Goal: Task Accomplishment & Management: Use online tool/utility

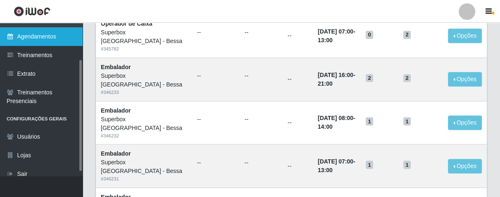
scroll to position [229, 0]
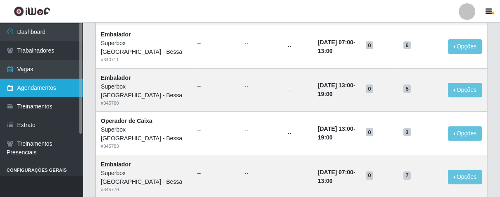
click at [54, 34] on link "Dashboard" at bounding box center [41, 32] width 83 height 19
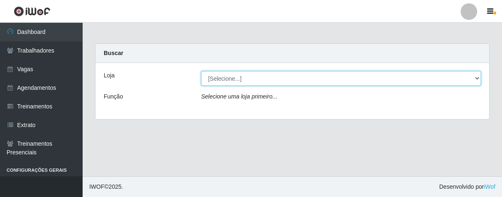
click at [478, 77] on select "[Selecione...] Superbox [GEOGRAPHIC_DATA] - Bessa" at bounding box center [341, 78] width 280 height 14
select select "206"
click at [201, 71] on select "[Selecione...] Superbox [GEOGRAPHIC_DATA] - Bessa" at bounding box center [341, 78] width 280 height 14
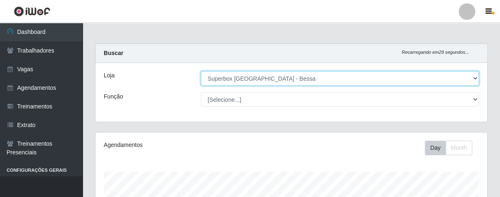
scroll to position [171, 391]
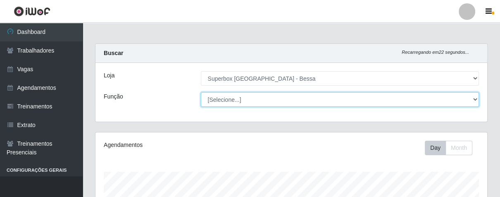
click at [474, 100] on select "[Selecione...] ASG ASG + ASG ++ Embalador Embalador + Embalador ++ Operador de …" at bounding box center [340, 99] width 278 height 14
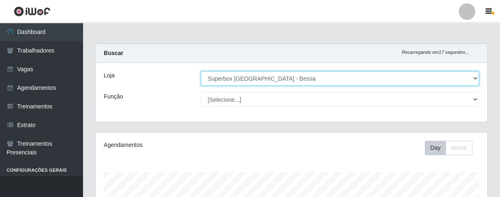
click at [474, 78] on select "[Selecione...] Superbox [GEOGRAPHIC_DATA] - Bessa" at bounding box center [340, 78] width 278 height 14
click at [201, 71] on select "[Selecione...] Superbox [GEOGRAPHIC_DATA] - Bessa" at bounding box center [340, 78] width 278 height 14
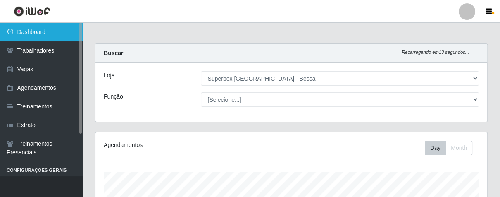
click at [21, 35] on link "Dashboard" at bounding box center [41, 32] width 83 height 19
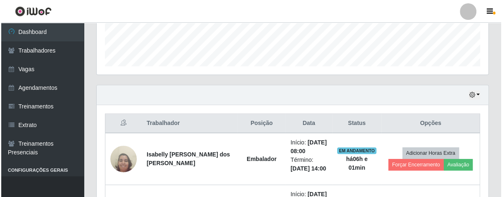
scroll to position [275, 0]
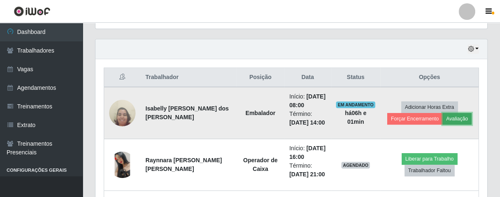
click at [452, 116] on button "Avaliação" at bounding box center [456, 119] width 29 height 12
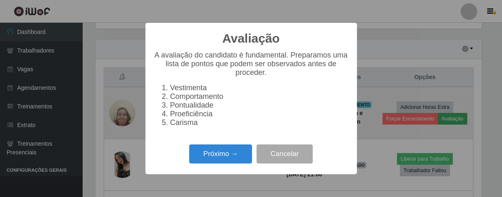
scroll to position [171, 387]
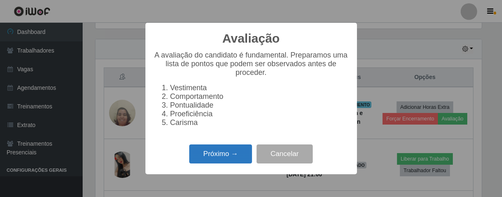
click at [215, 153] on button "Próximo →" at bounding box center [220, 153] width 63 height 19
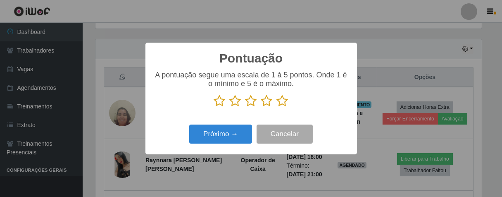
click at [250, 101] on icon at bounding box center [251, 101] width 12 height 12
click at [245, 107] on input "radio" at bounding box center [245, 107] width 0 height 0
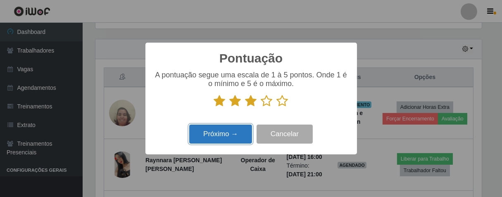
click at [238, 136] on button "Próximo →" at bounding box center [220, 133] width 63 height 19
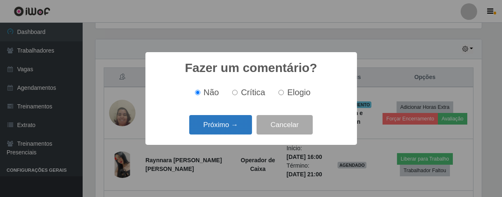
click at [247, 124] on button "Próximo →" at bounding box center [220, 124] width 63 height 19
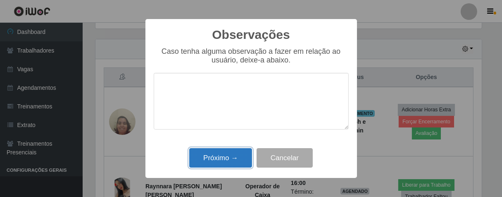
click at [233, 159] on button "Próximo →" at bounding box center [220, 157] width 63 height 19
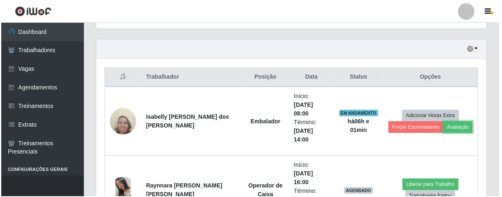
scroll to position [171, 391]
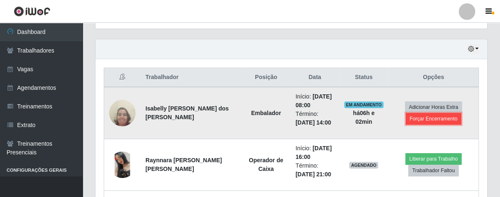
click at [443, 117] on button "Forçar Encerramento" at bounding box center [433, 119] width 55 height 12
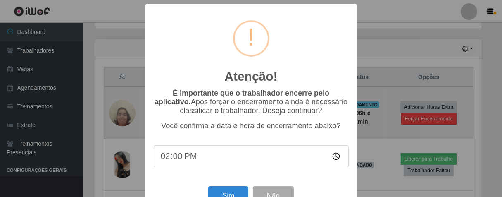
scroll to position [171, 387]
type input "14:00"
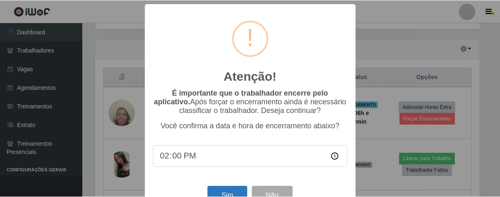
scroll to position [29, 0]
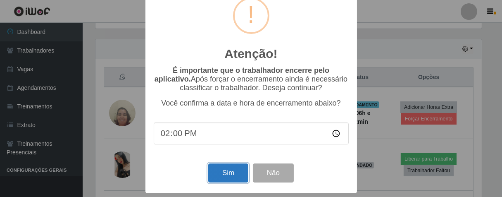
click at [235, 176] on button "Sim" at bounding box center [228, 172] width 40 height 19
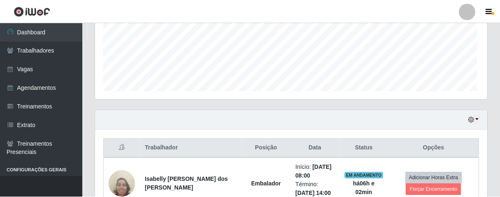
scroll to position [171, 387]
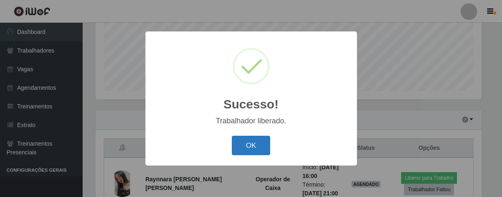
click at [244, 143] on button "OK" at bounding box center [251, 145] width 38 height 19
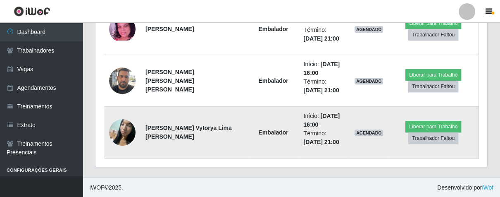
scroll to position [365, 0]
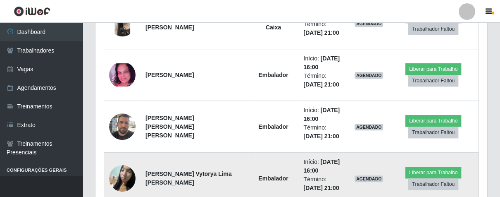
click at [400, 152] on td "Liberar para Trabalho Trabalhador Faltou" at bounding box center [433, 178] width 90 height 52
